Goal: Transaction & Acquisition: Book appointment/travel/reservation

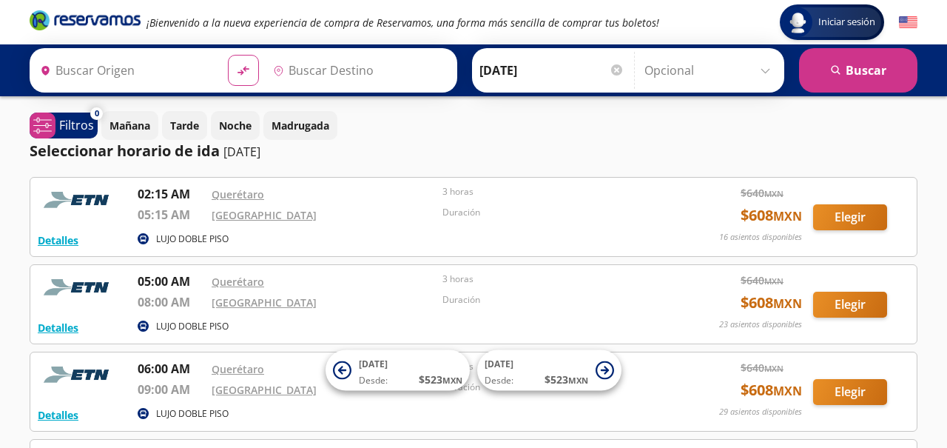
type input "Santiago de Querétaro, [GEOGRAPHIC_DATA]"
type input "[GEOGRAPHIC_DATA], [GEOGRAPHIC_DATA]"
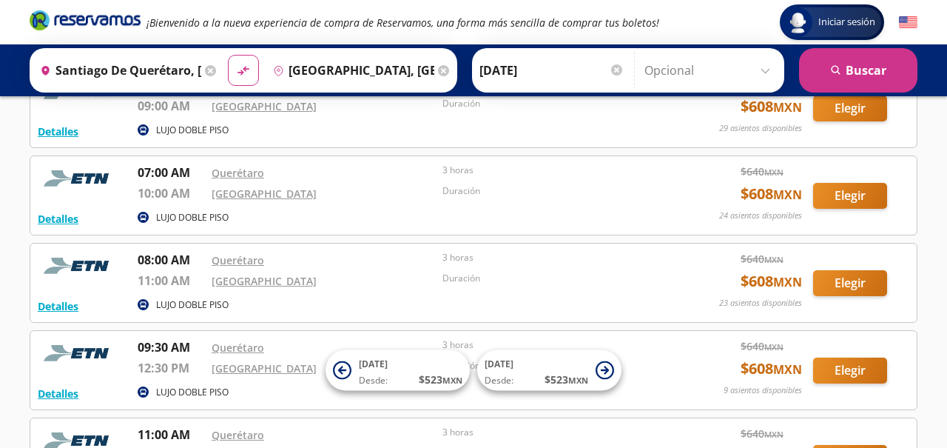
scroll to position [288, 0]
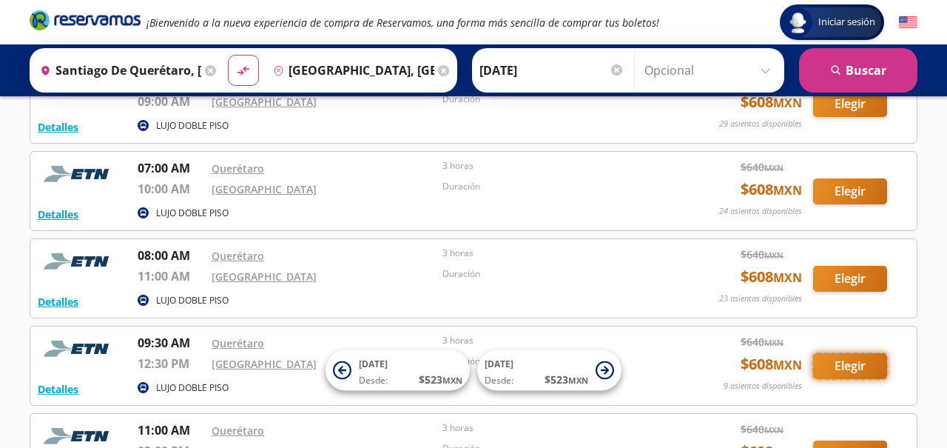
click at [868, 365] on button "Elegir" at bounding box center [850, 366] width 74 height 26
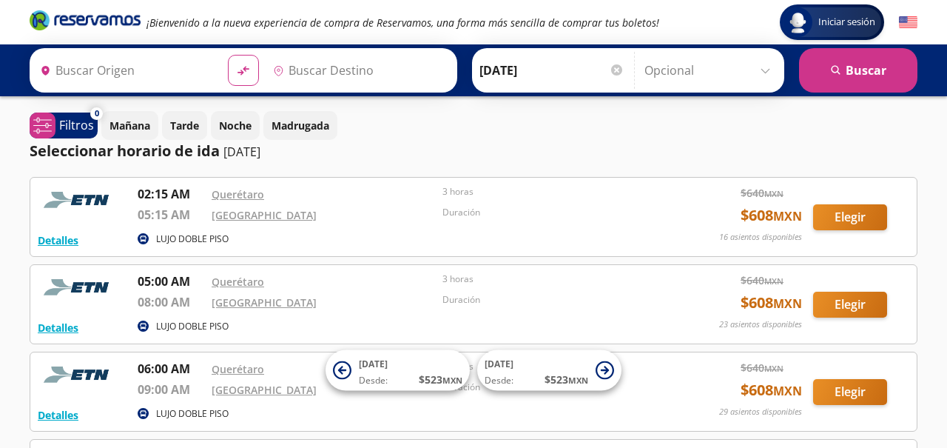
type input "Santiago de Querétaro, [GEOGRAPHIC_DATA]"
type input "[GEOGRAPHIC_DATA], [GEOGRAPHIC_DATA]"
